Goal: Task Accomplishment & Management: Complete application form

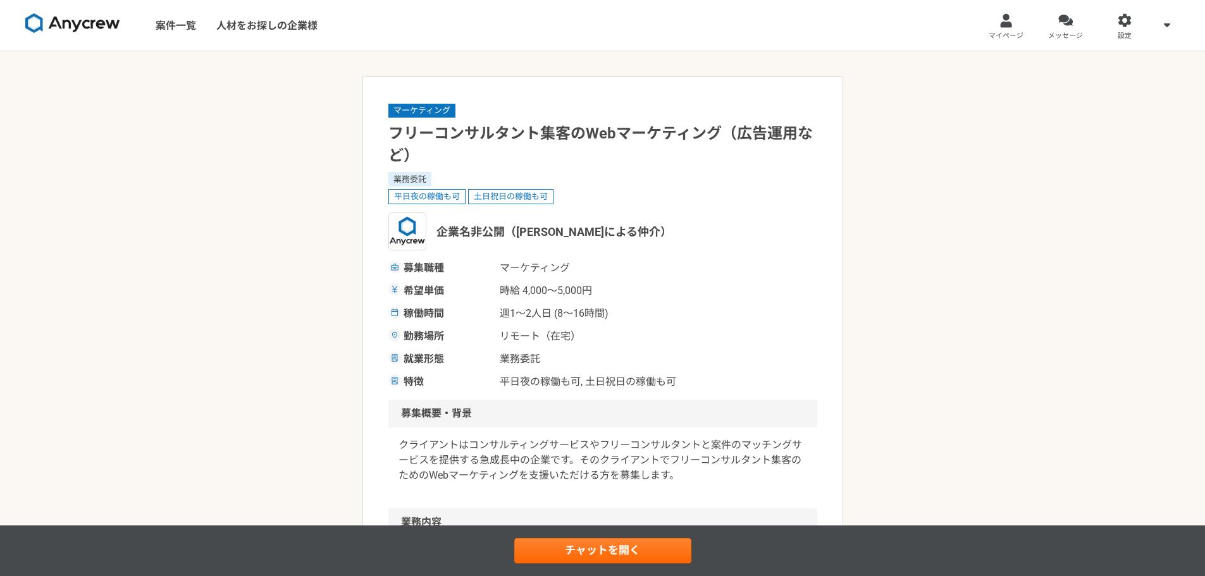
scroll to position [190, 0]
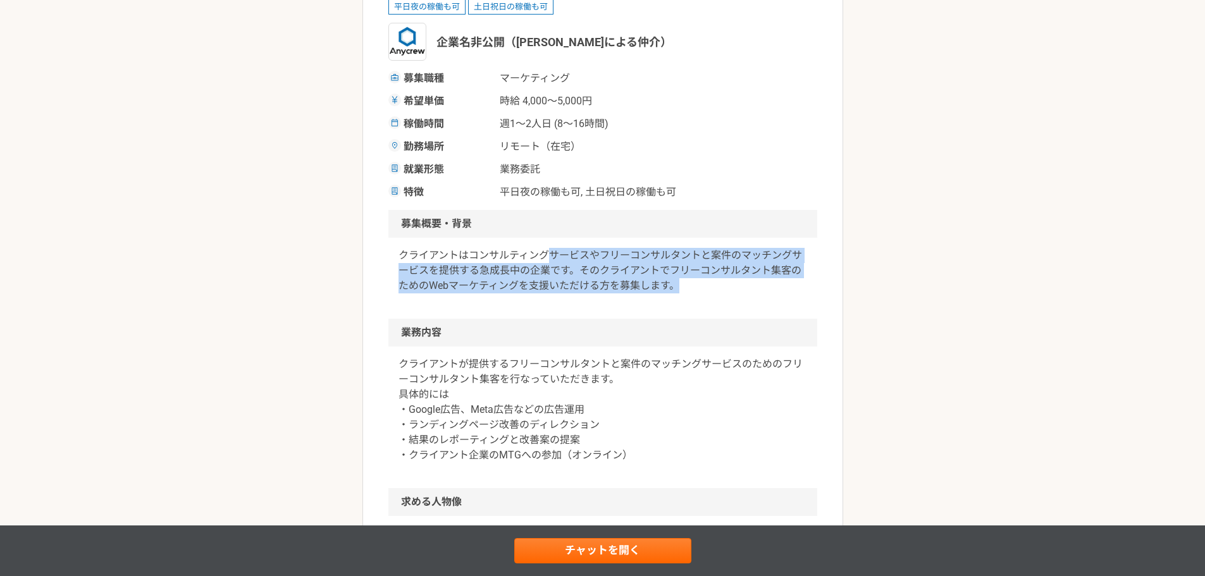
drag, startPoint x: 553, startPoint y: 257, endPoint x: 715, endPoint y: 287, distance: 165.2
click at [715, 287] on p "クライアントはコンサルティングサービスやフリーコンサルタントと案件のマッチングサービスを提供する急成長中の企業です。そのクライアントでフリーコンサルタント集客…" at bounding box center [603, 271] width 409 height 46
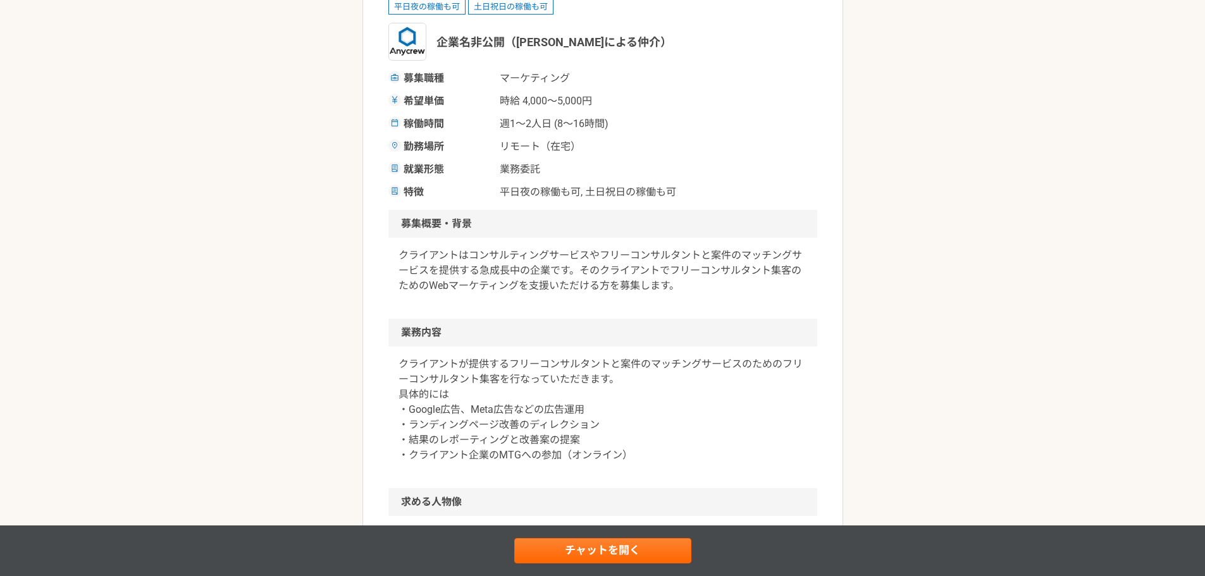
click at [392, 291] on div "クライアントはコンサルティングサービスやフリーコンサルタントと案件のマッチングサービスを提供する急成長中の企業です。そのクライアントでフリーコンサルタント集客…" at bounding box center [602, 278] width 429 height 81
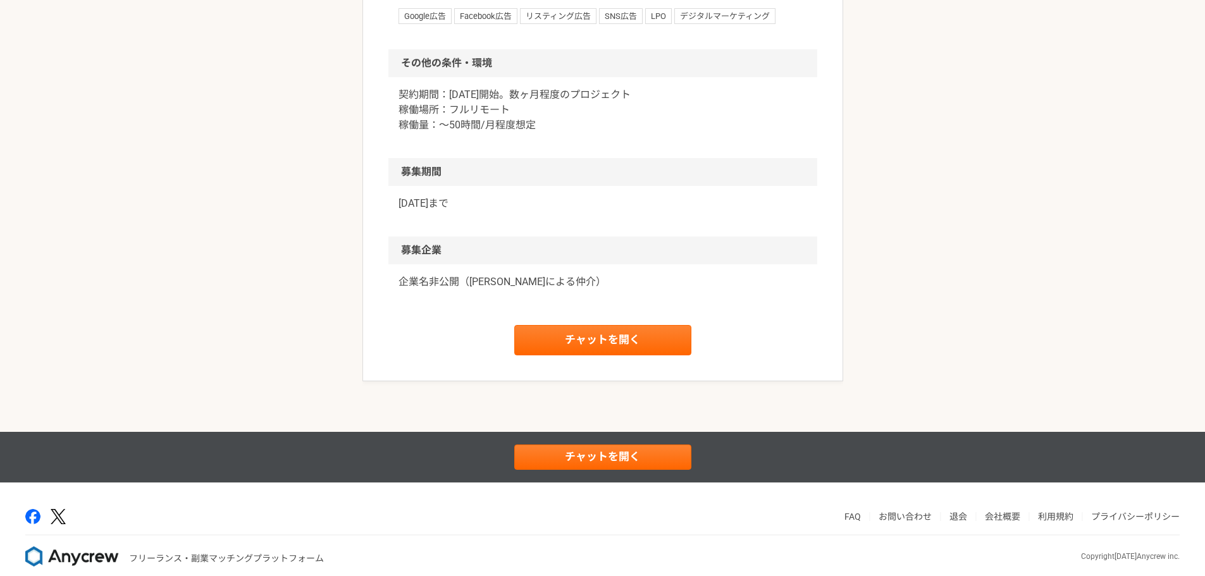
scroll to position [879, 0]
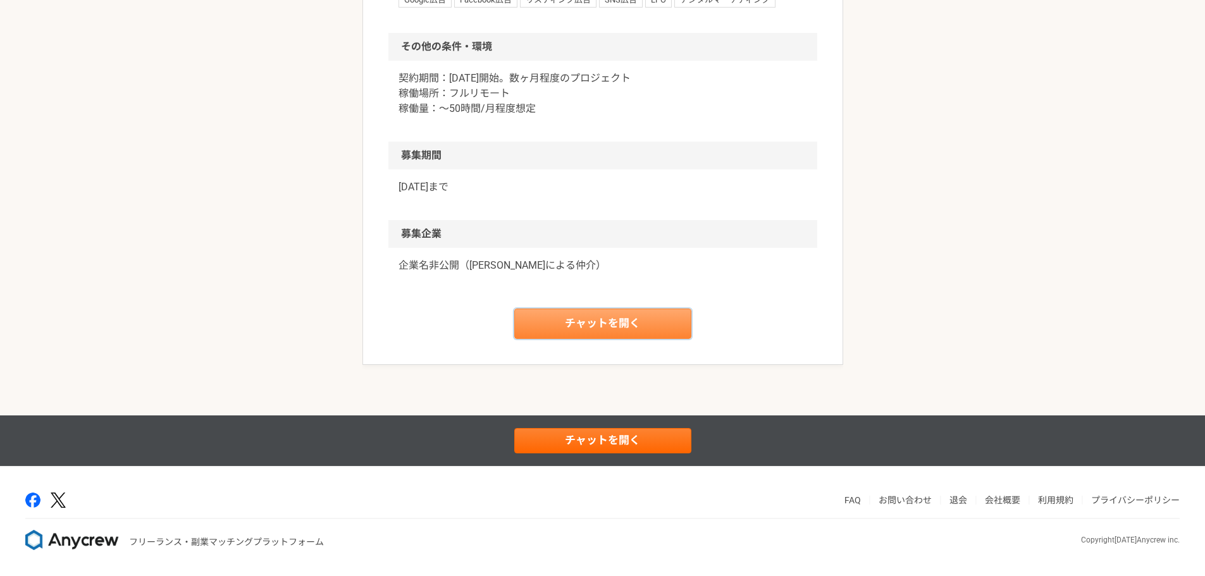
click at [633, 330] on link "チャットを開く" at bounding box center [602, 324] width 177 height 30
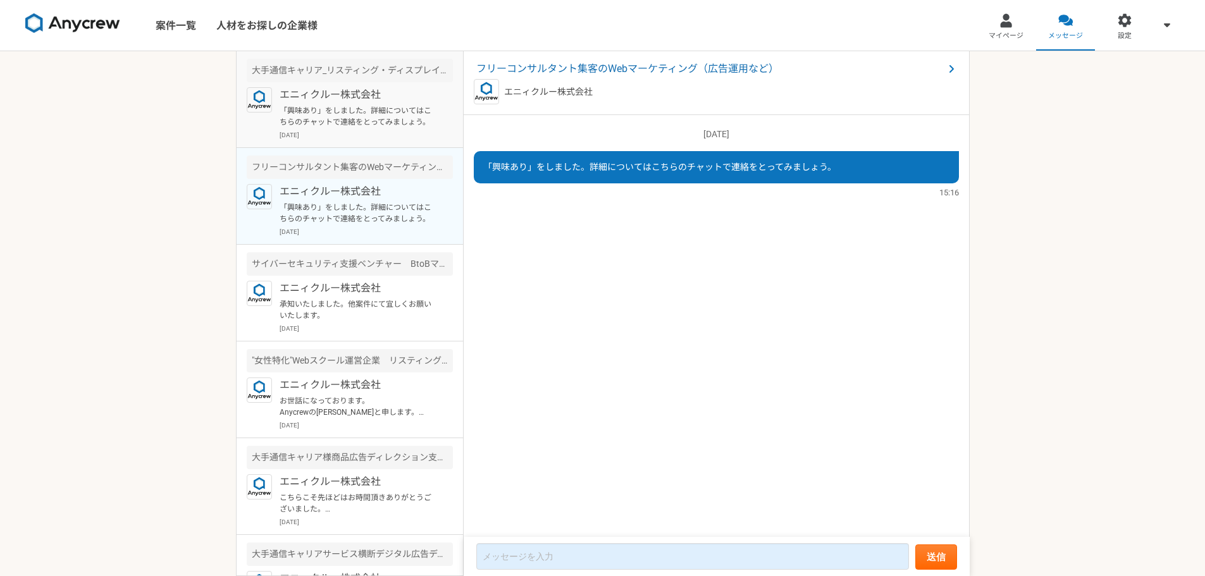
click at [382, 132] on p "[DATE]" at bounding box center [366, 134] width 173 height 9
click at [385, 210] on p "「興味あり」をしました。詳細についてはこちらのチャットで連絡をとってみましょう。" at bounding box center [358, 213] width 156 height 23
click at [383, 118] on p "「興味あり」をしました。詳細についてはこちらのチャットで連絡をとってみましょう。" at bounding box center [358, 116] width 156 height 23
click at [382, 209] on p "「興味あり」をしました。詳細についてはこちらのチャットで連絡をとってみましょう。" at bounding box center [358, 213] width 156 height 23
click at [589, 65] on span "フリーコンサルタント集客のWebマーケティング（広告運用など）" at bounding box center [710, 68] width 468 height 15
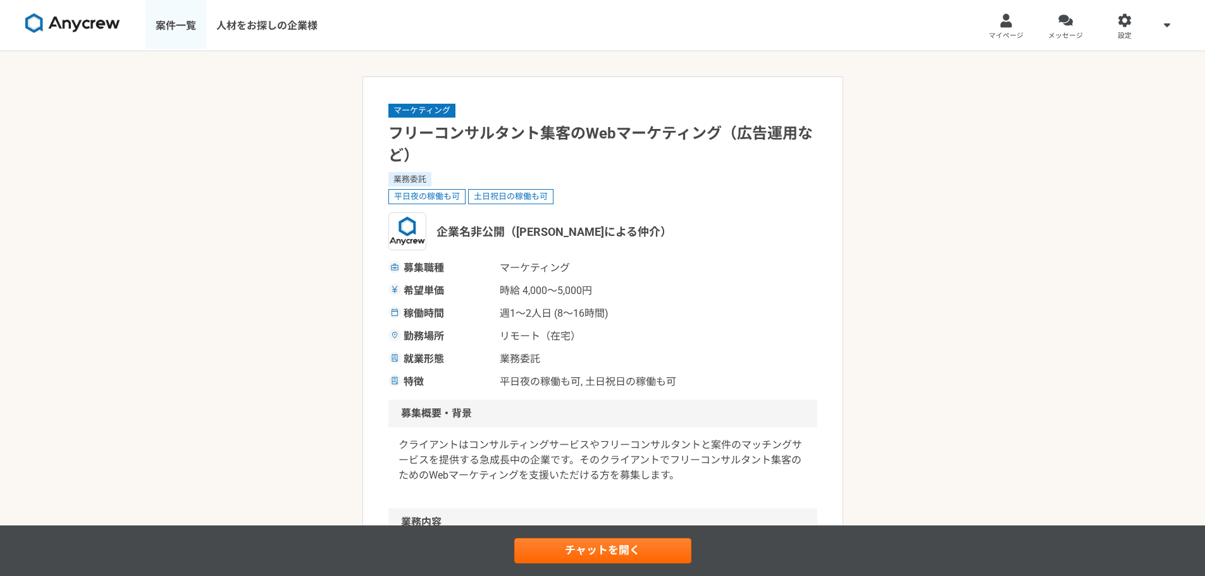
click at [176, 25] on link "案件一覧" at bounding box center [176, 25] width 61 height 51
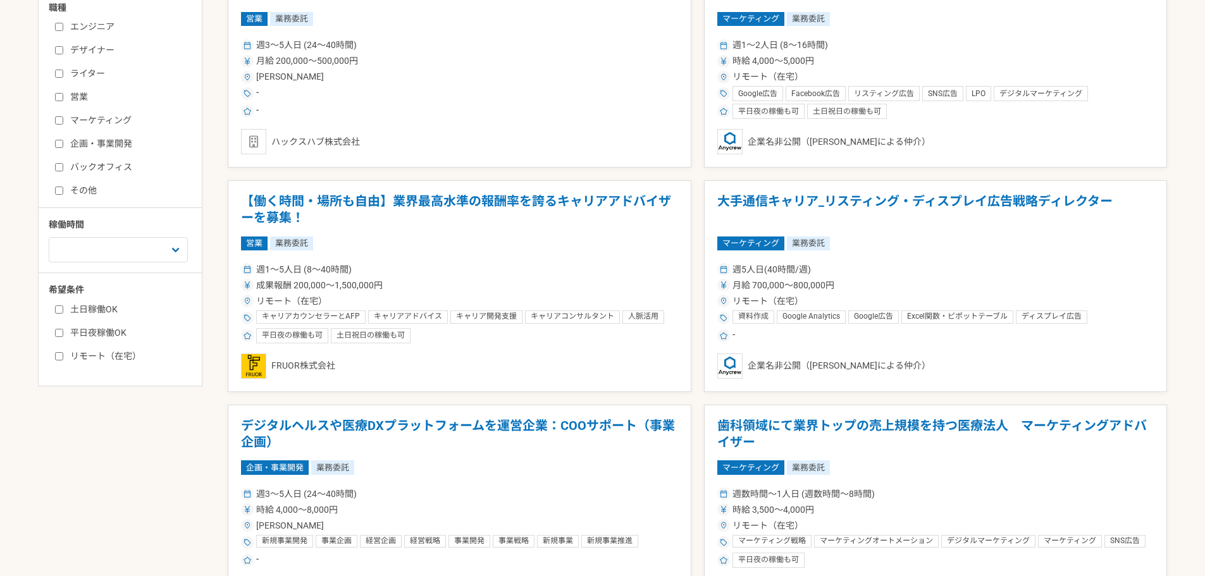
scroll to position [380, 0]
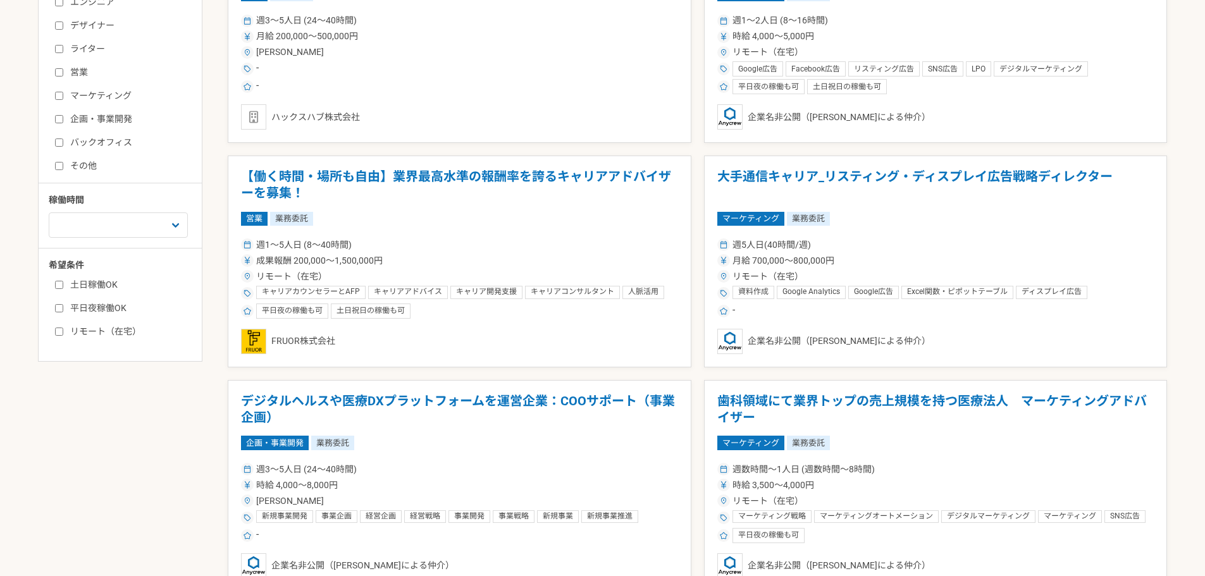
click at [56, 333] on input "リモート（在宅）" at bounding box center [59, 332] width 8 height 8
checkbox input "true"
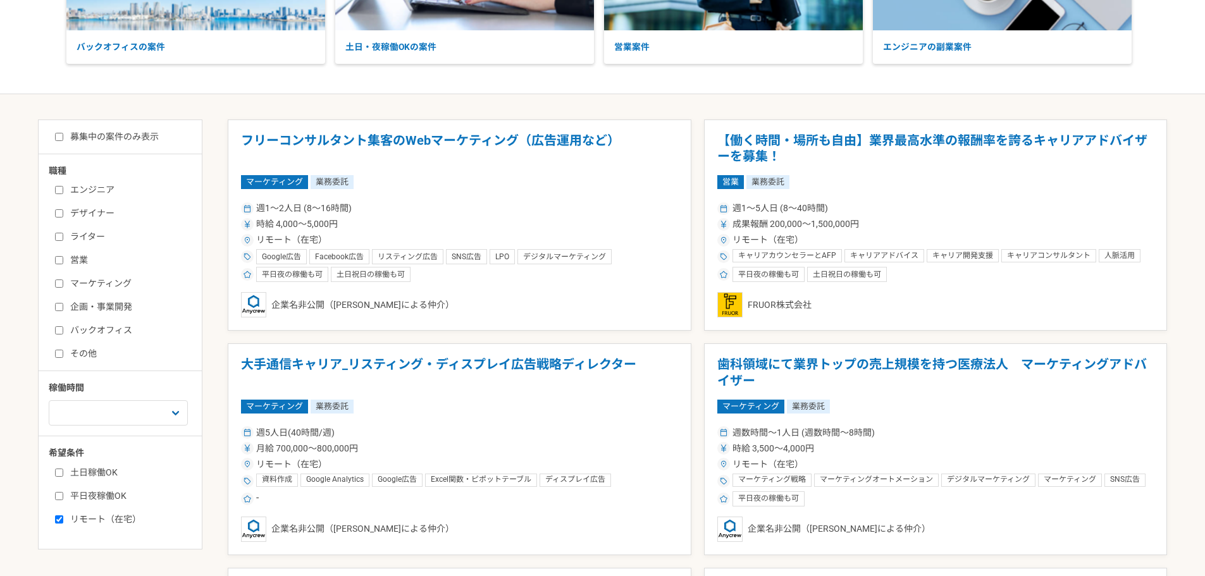
scroll to position [190, 0]
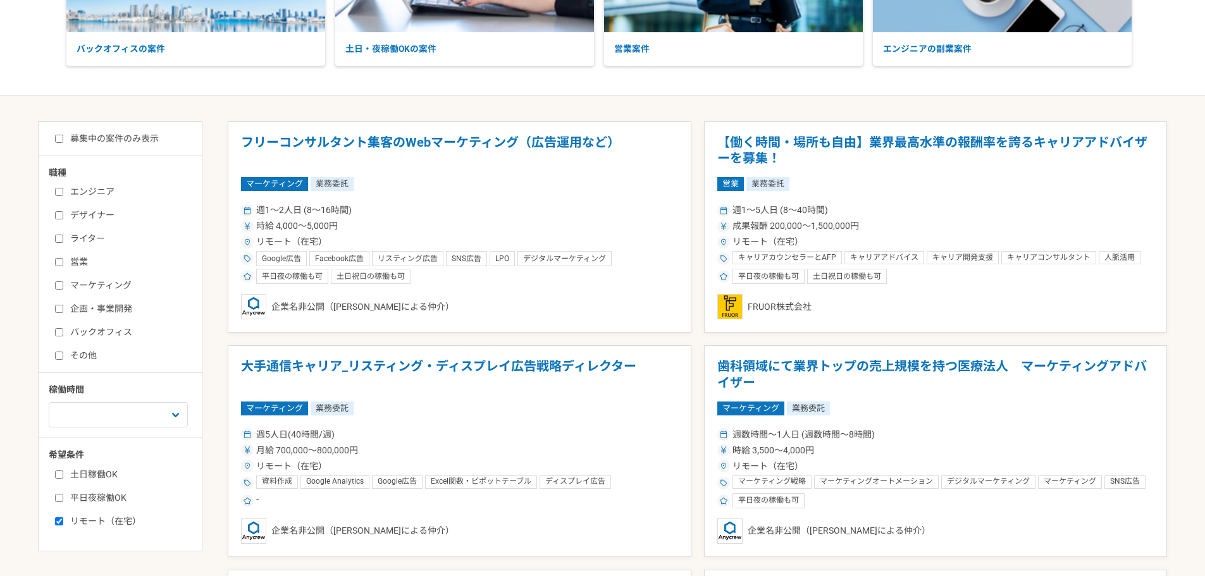
click at [63, 137] on label "募集中の案件のみ表示" at bounding box center [107, 138] width 104 height 13
click at [63, 137] on input "募集中の案件のみ表示" at bounding box center [59, 139] width 8 height 8
checkbox input "true"
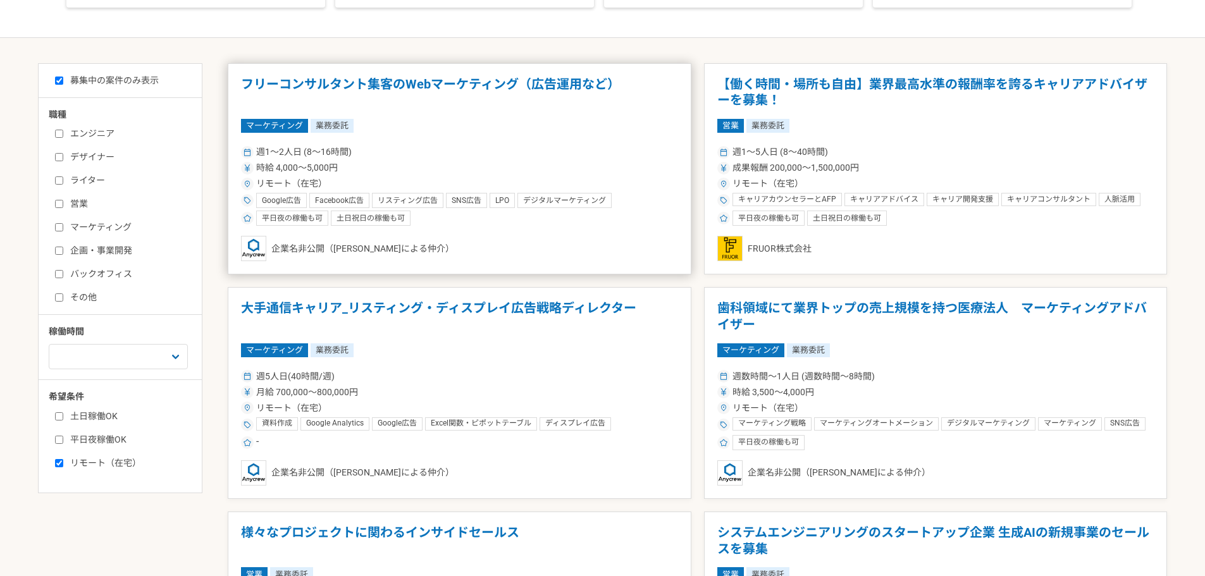
scroll to position [253, 0]
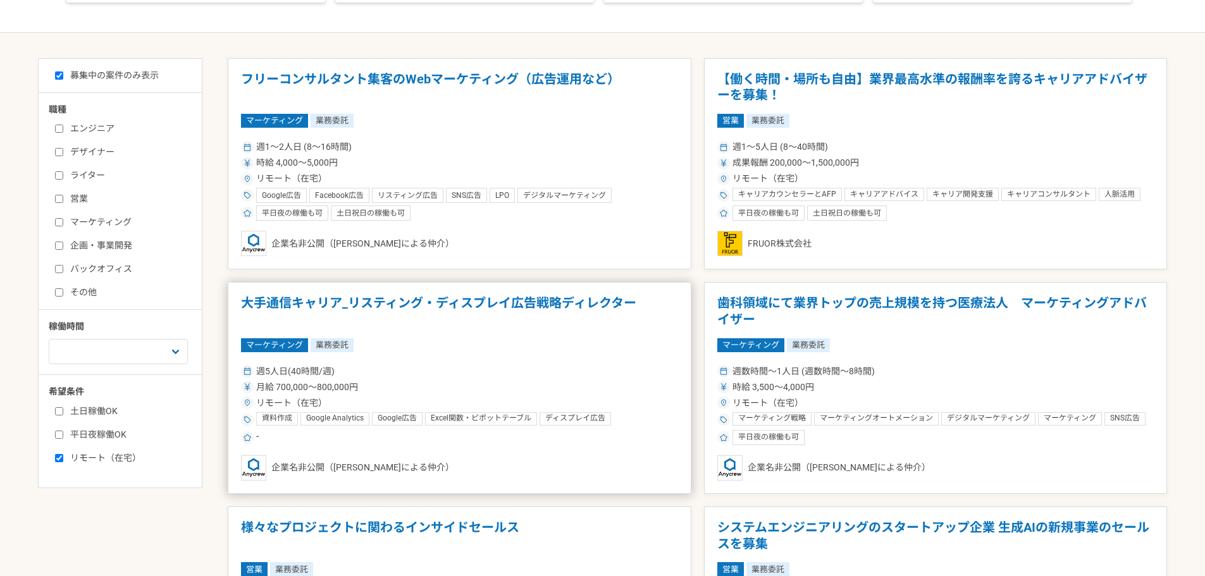
click at [488, 385] on div "月給 700,000〜800,000円" at bounding box center [459, 387] width 437 height 13
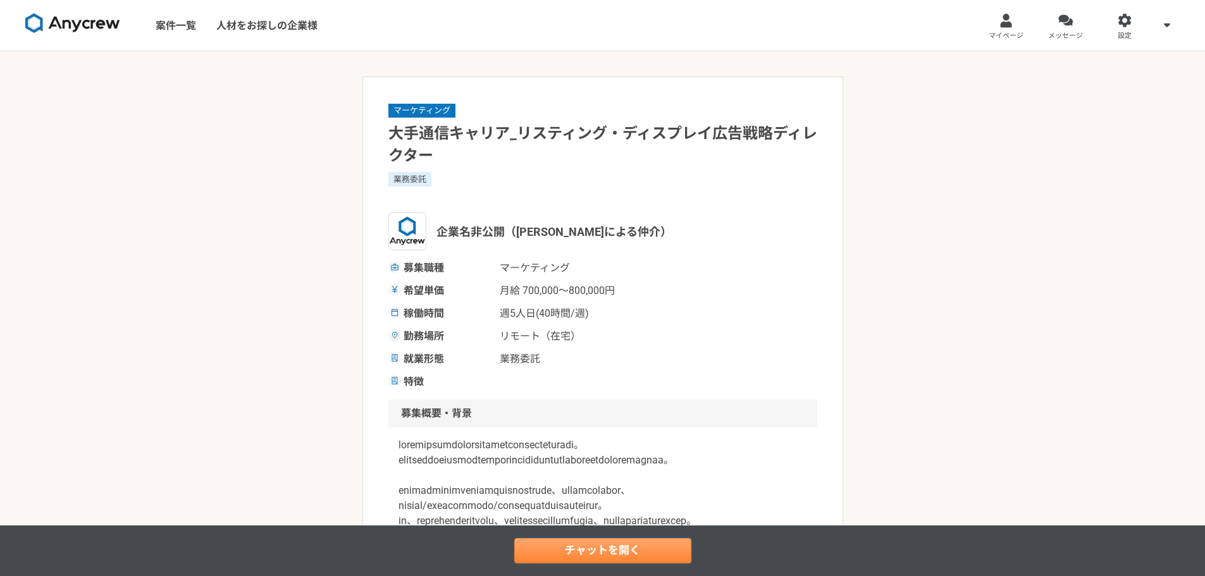
click at [601, 554] on link "チャットを開く" at bounding box center [602, 550] width 177 height 25
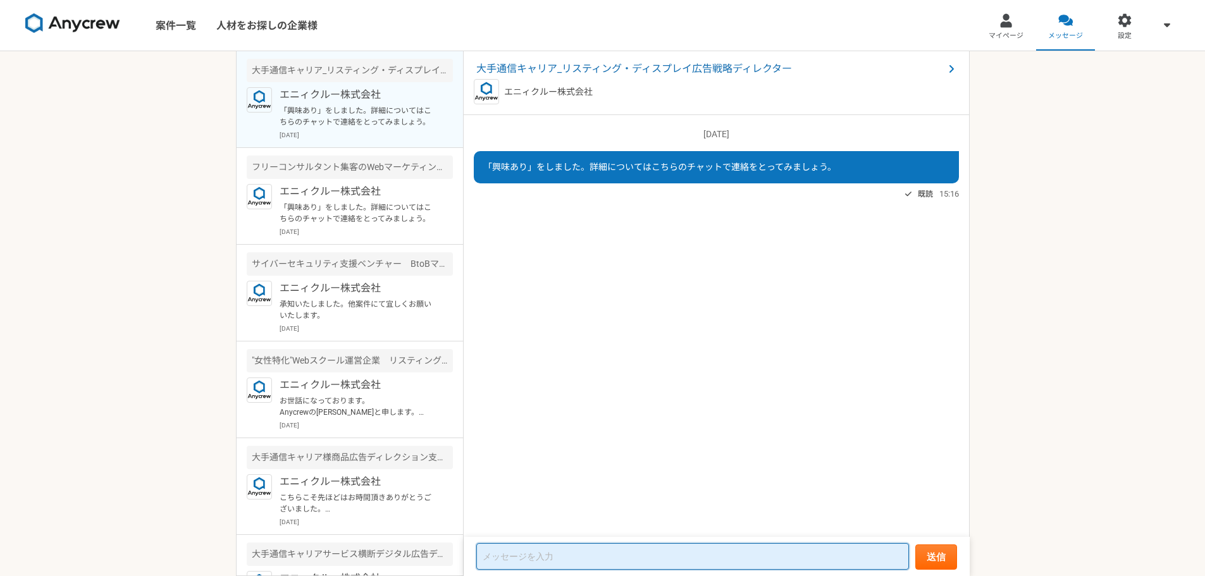
click at [545, 560] on textarea at bounding box center [692, 556] width 433 height 27
type textarea "こちらエントリー希望です。ご対応宜しくお願い板います。"
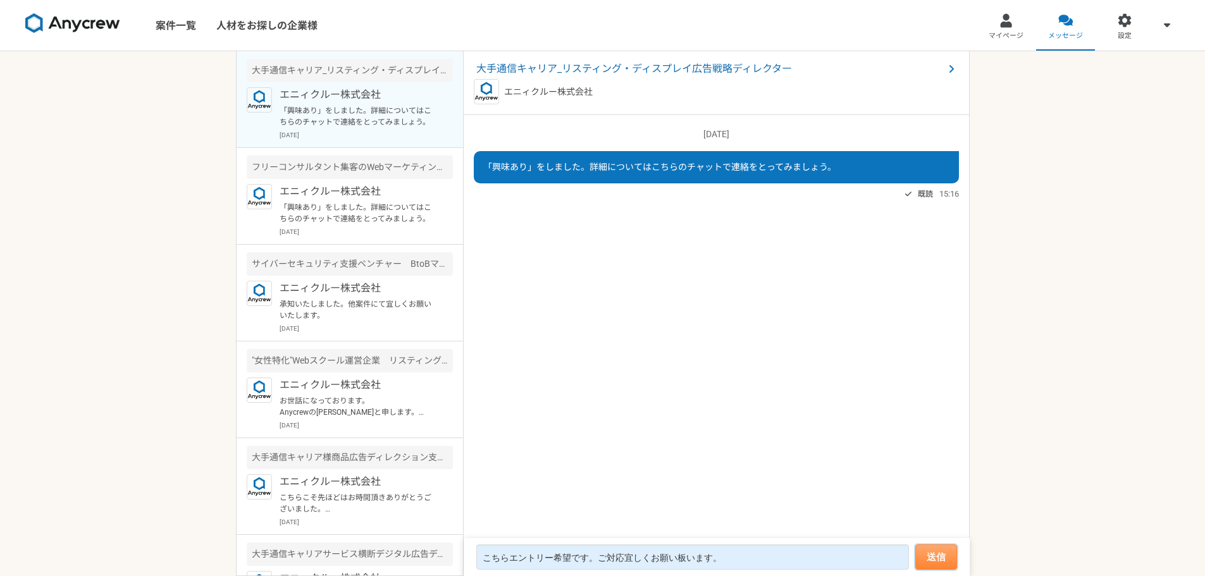
click at [920, 562] on button "送信" at bounding box center [936, 557] width 42 height 25
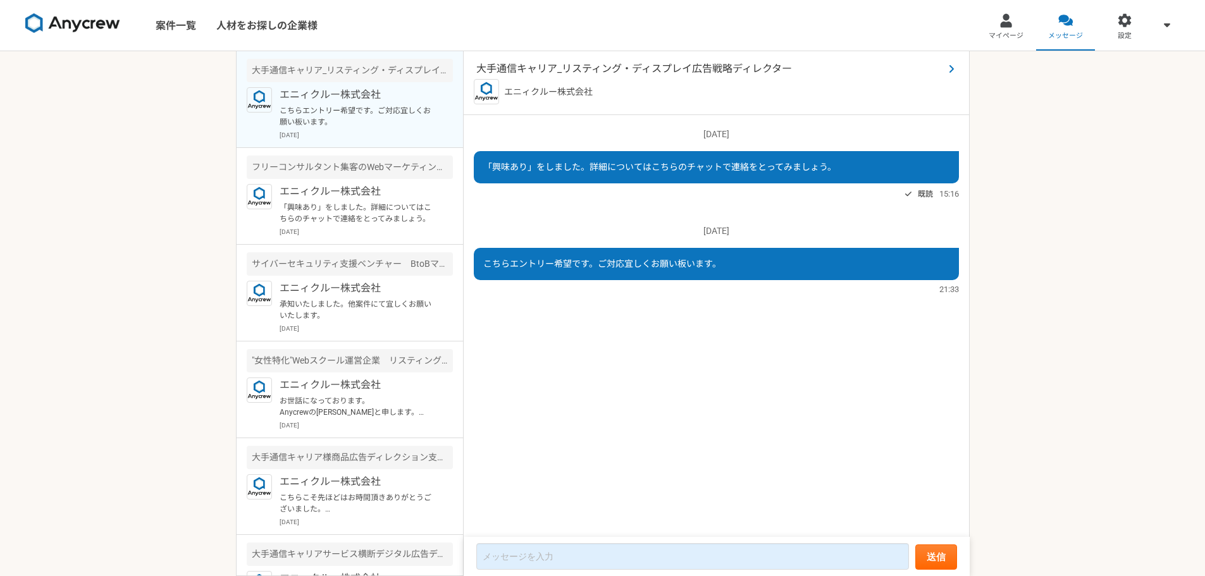
click at [733, 69] on span "大手通信キャリア_リスティング・ディスプレイ広告戦略ディレクター" at bounding box center [710, 68] width 468 height 15
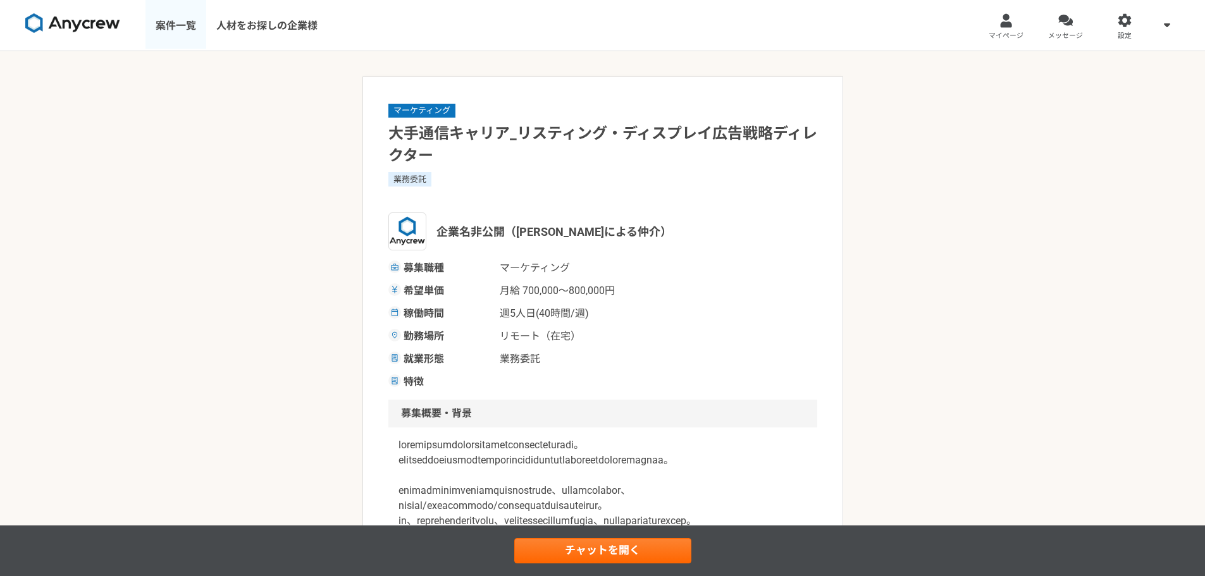
click at [165, 28] on link "案件一覧" at bounding box center [176, 25] width 61 height 51
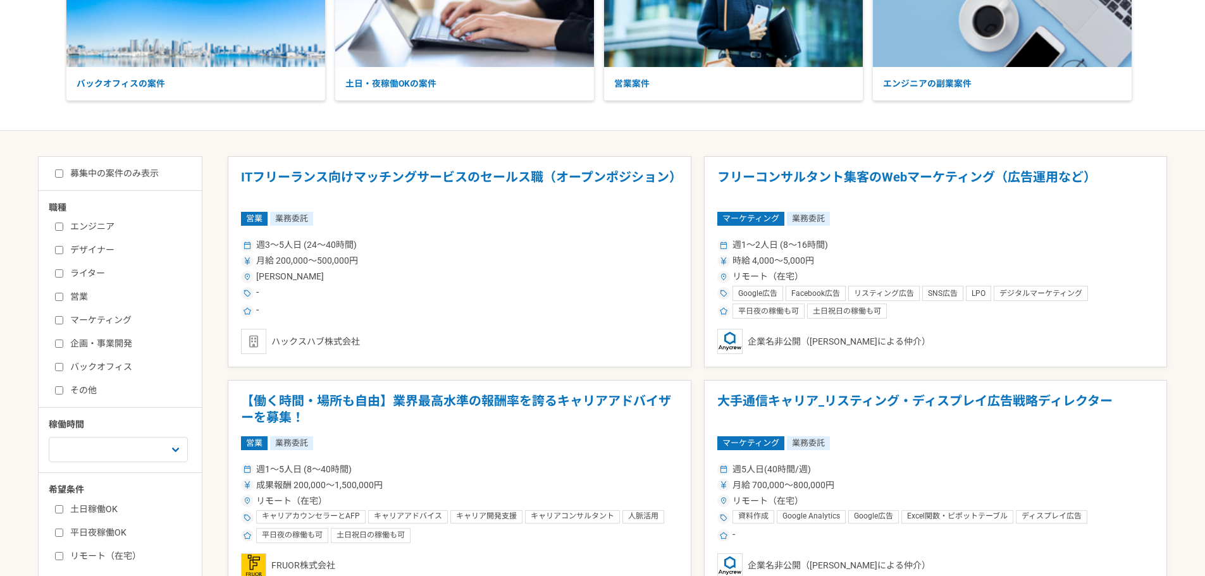
scroll to position [190, 0]
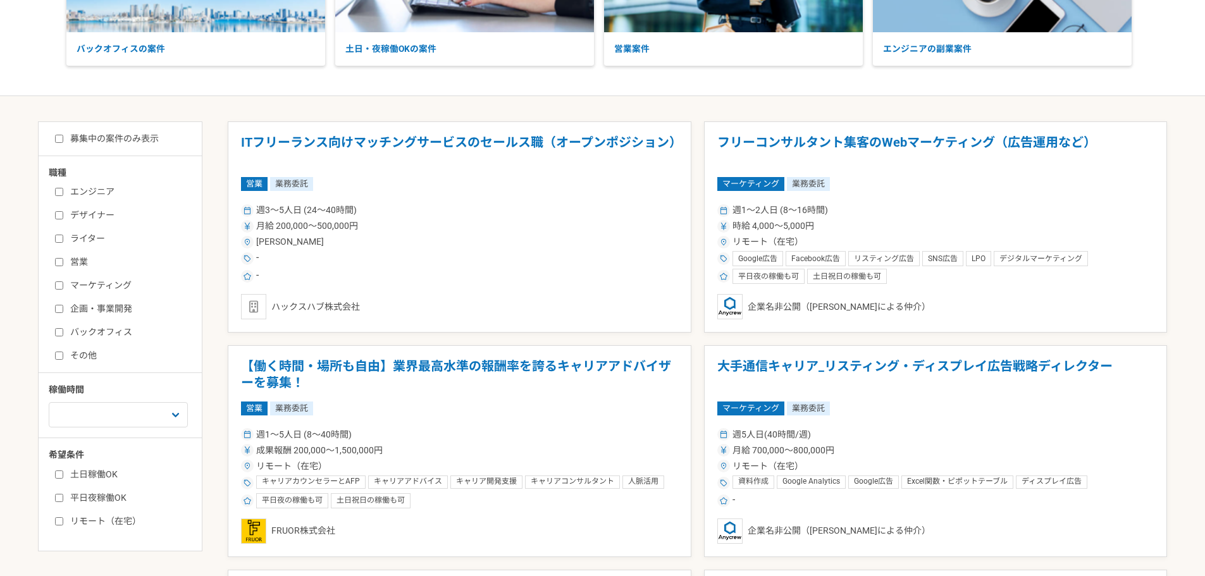
click at [54, 140] on div "募集中の案件のみ表示" at bounding box center [125, 138] width 153 height 13
click at [61, 284] on input "マーケティング" at bounding box center [59, 286] width 8 height 8
checkbox input "true"
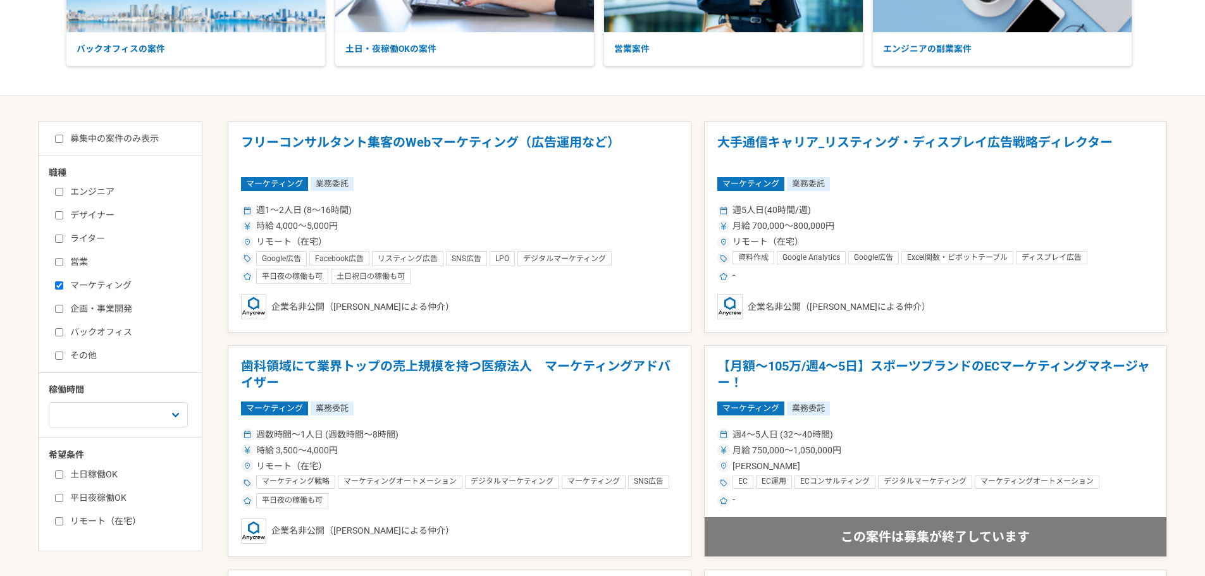
click at [57, 139] on input "募集中の案件のみ表示" at bounding box center [59, 139] width 8 height 8
checkbox input "true"
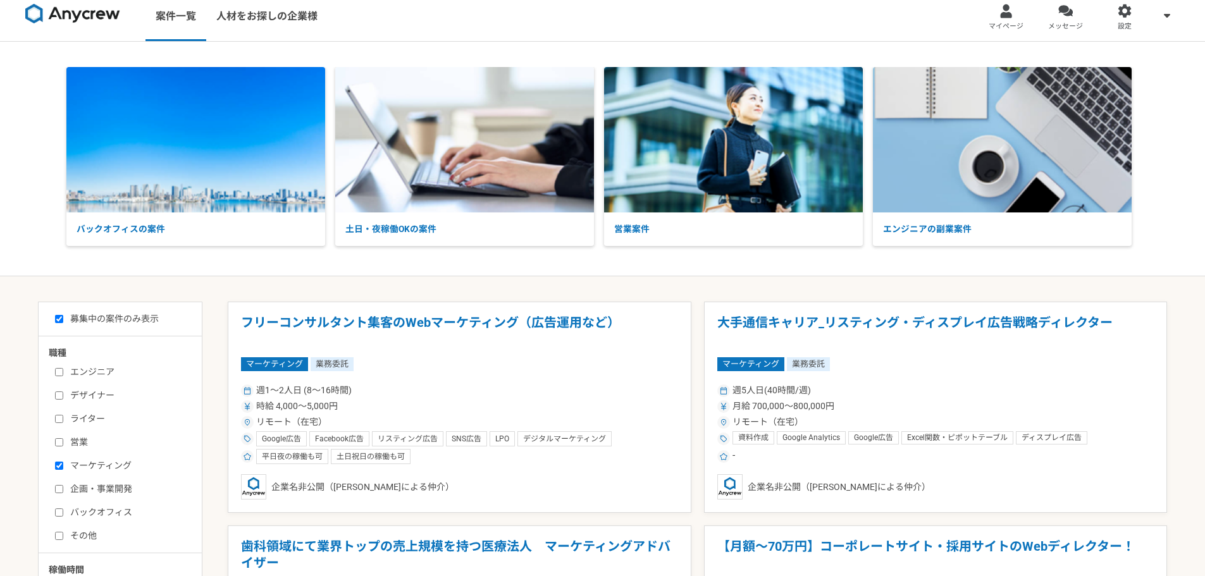
scroll to position [5, 0]
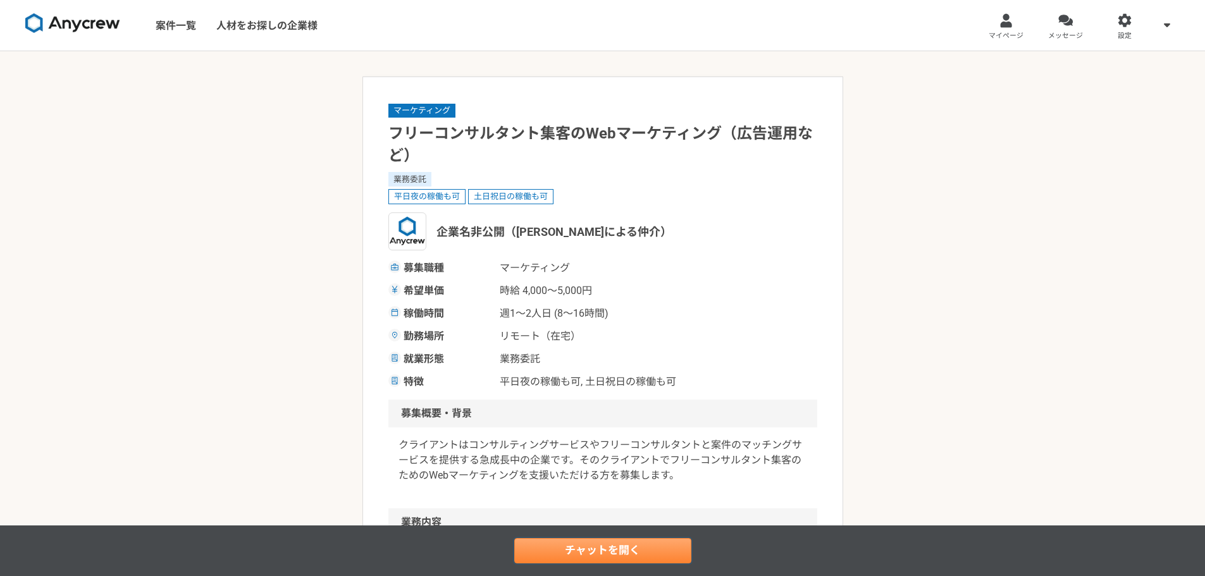
click at [556, 554] on link "チャットを開く" at bounding box center [602, 550] width 177 height 25
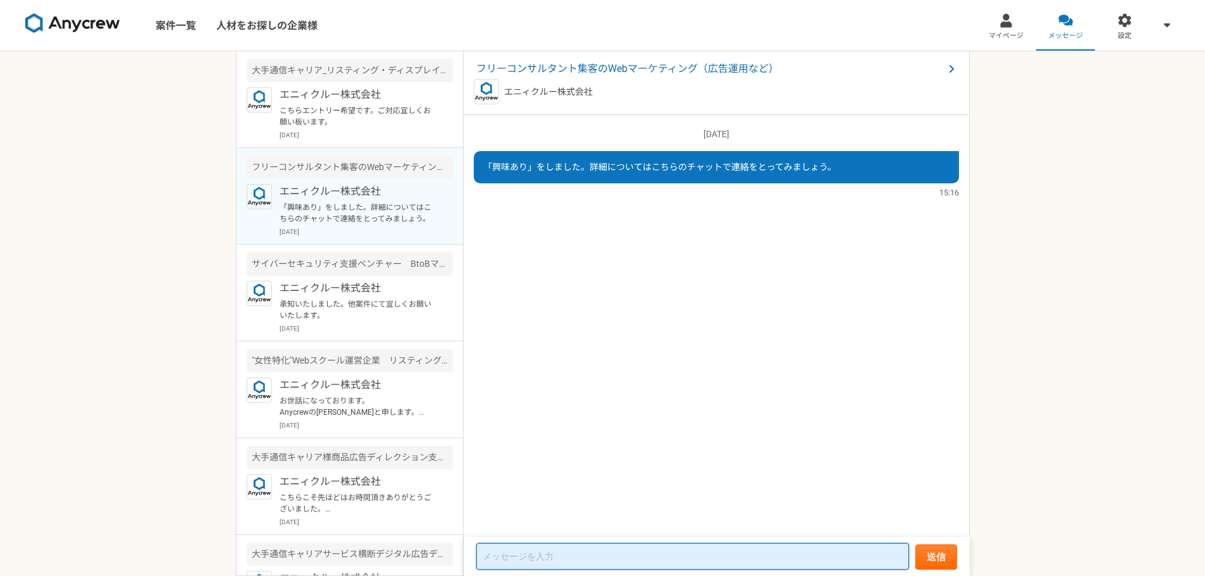
click at [542, 554] on textarea at bounding box center [692, 556] width 433 height 27
type textarea "こちらエントリー希望です。ご対応宜しくお願いいたします。"
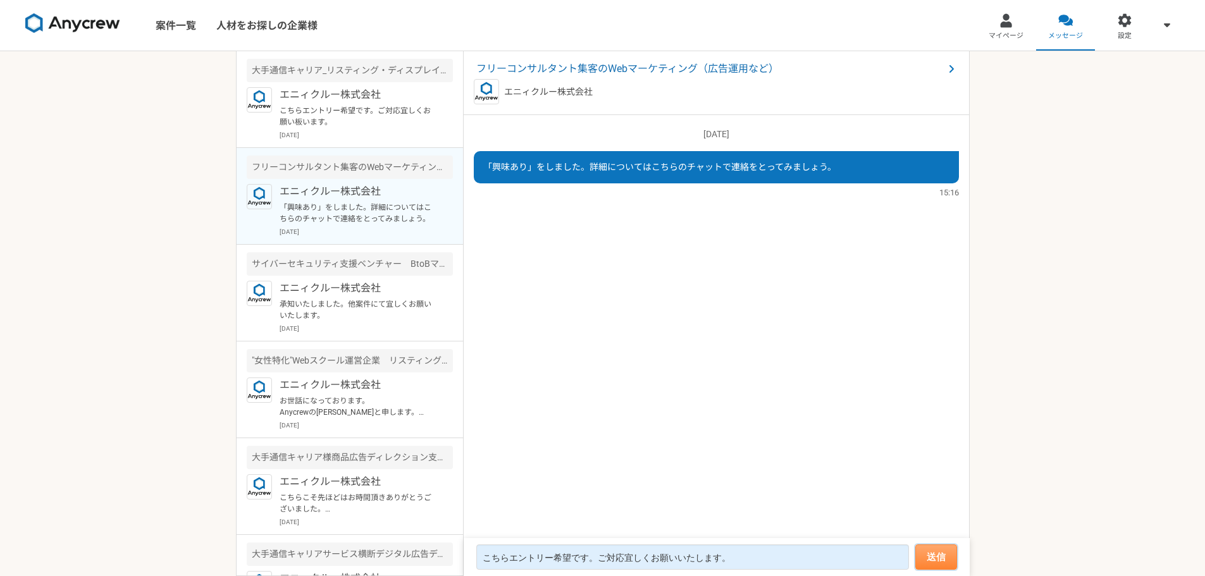
click at [927, 552] on button "送信" at bounding box center [936, 557] width 42 height 25
